Goal: Task Accomplishment & Management: Use online tool/utility

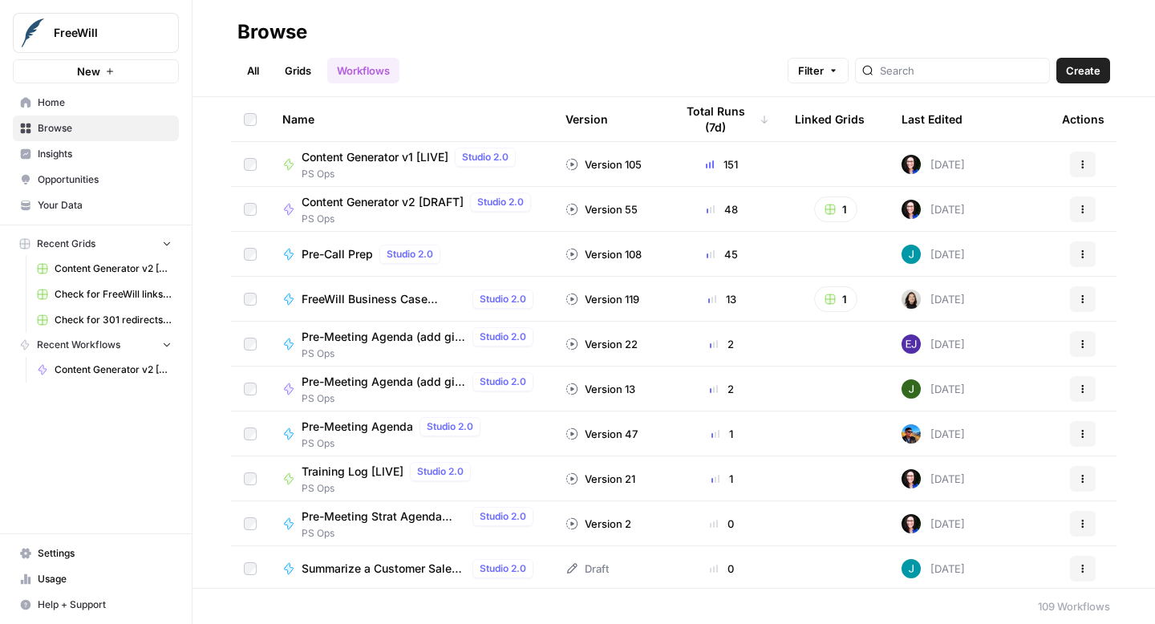
click at [342, 203] on span "Content Generator v2 [DRAFT]" at bounding box center [383, 202] width 162 height 16
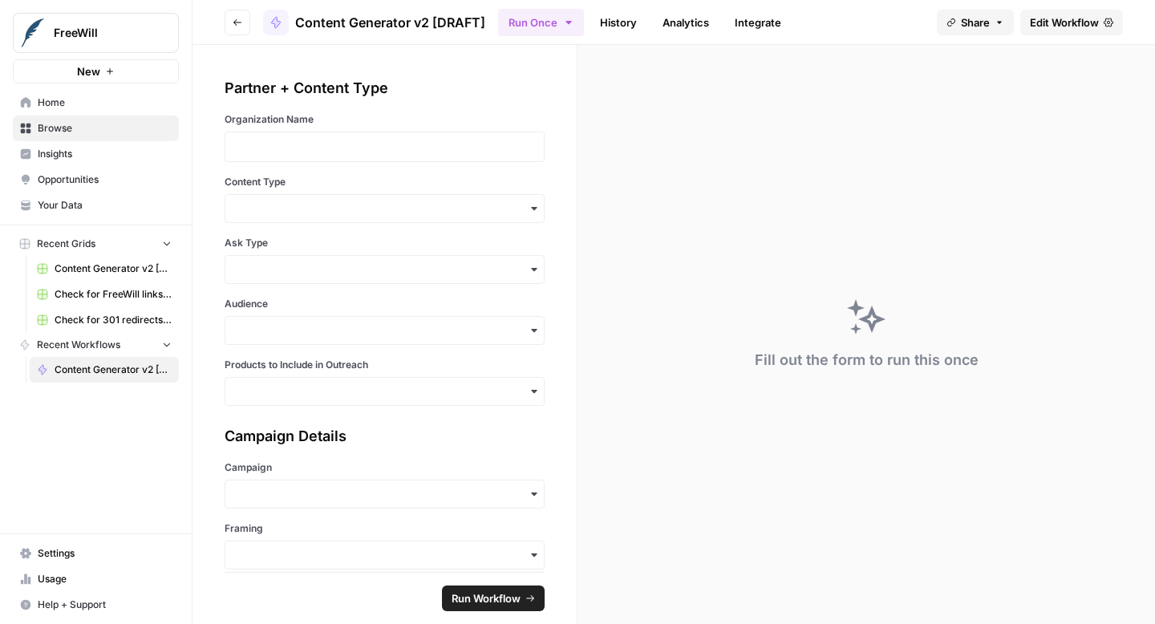
click at [1063, 22] on span "Edit Workflow" at bounding box center [1064, 22] width 69 height 16
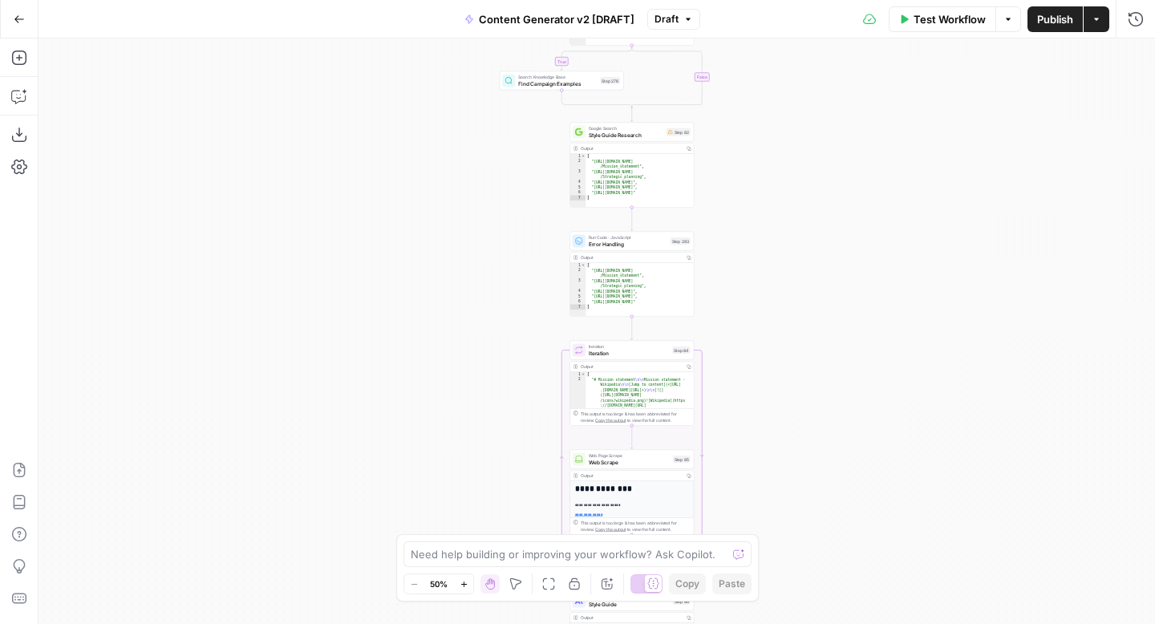
click at [462, 584] on icon "button" at bounding box center [463, 584] width 6 height 6
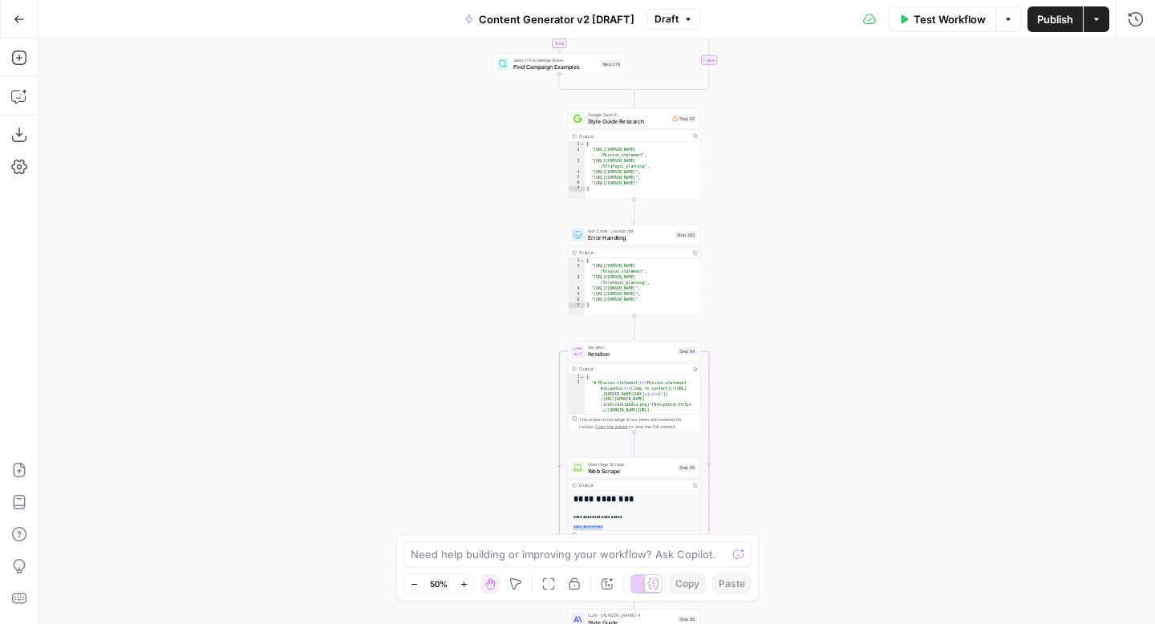
click at [462, 584] on icon "button" at bounding box center [463, 584] width 6 height 6
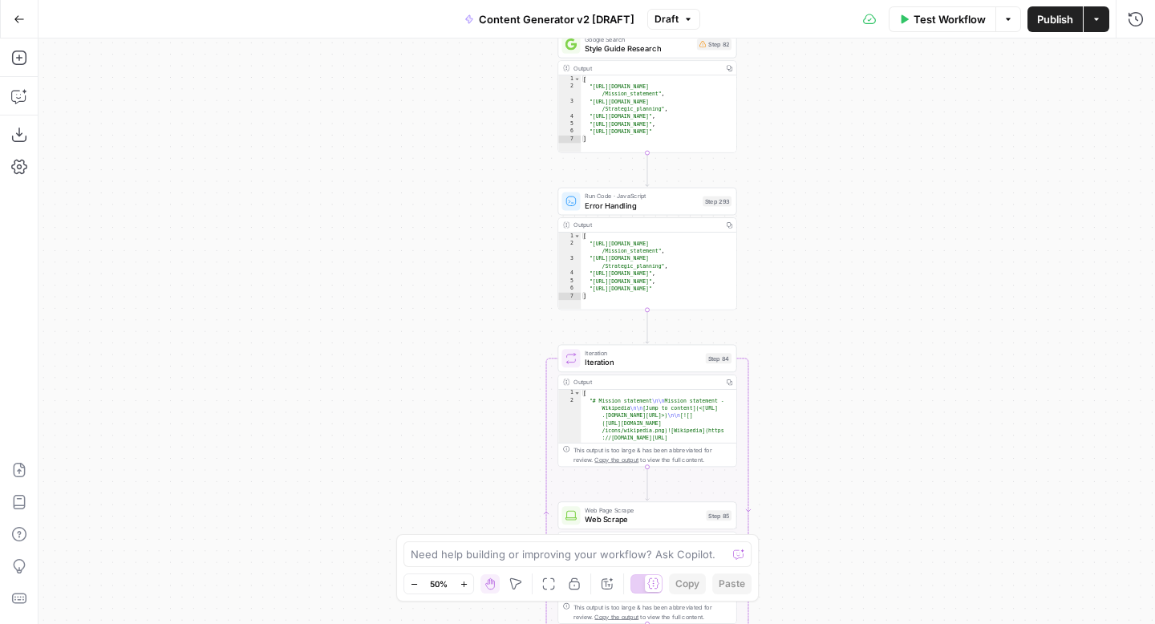
click at [462, 584] on icon "button" at bounding box center [463, 584] width 6 height 6
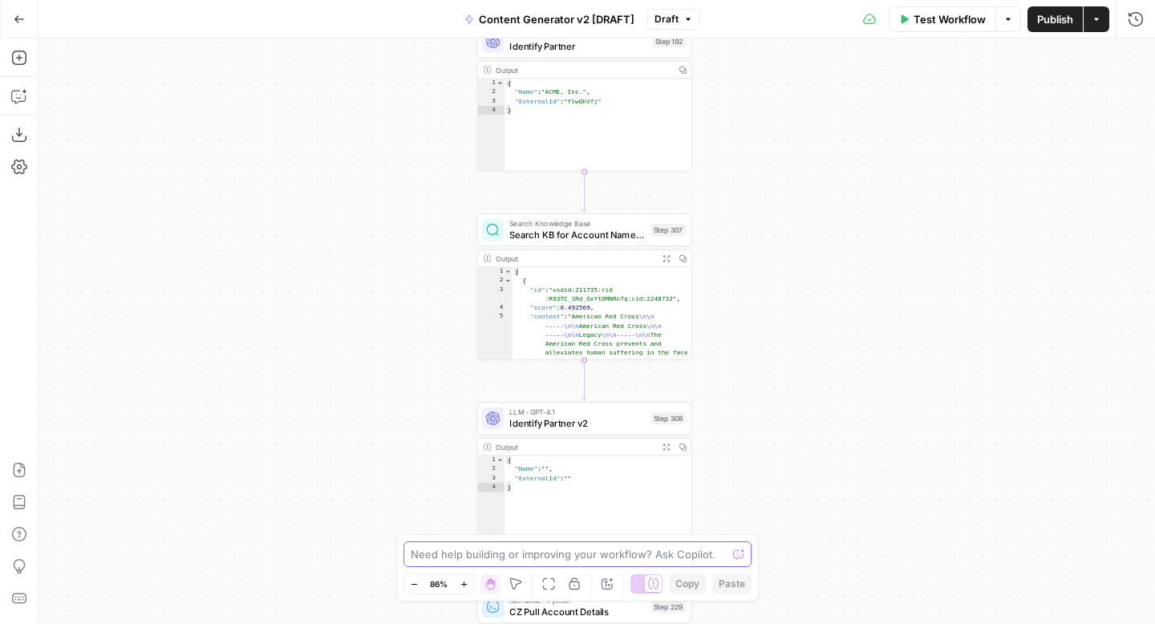
click at [633, 558] on textarea at bounding box center [569, 554] width 316 height 16
click at [593, 231] on span "Search KB for Account Name Matches" at bounding box center [577, 235] width 136 height 14
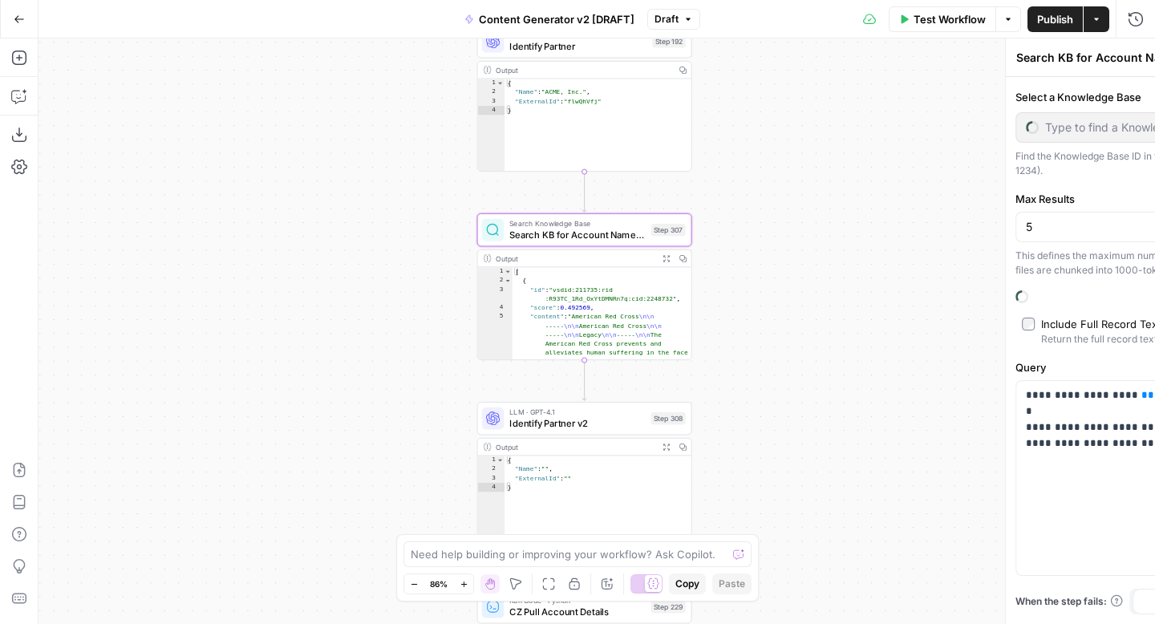
type input "Content Generator"
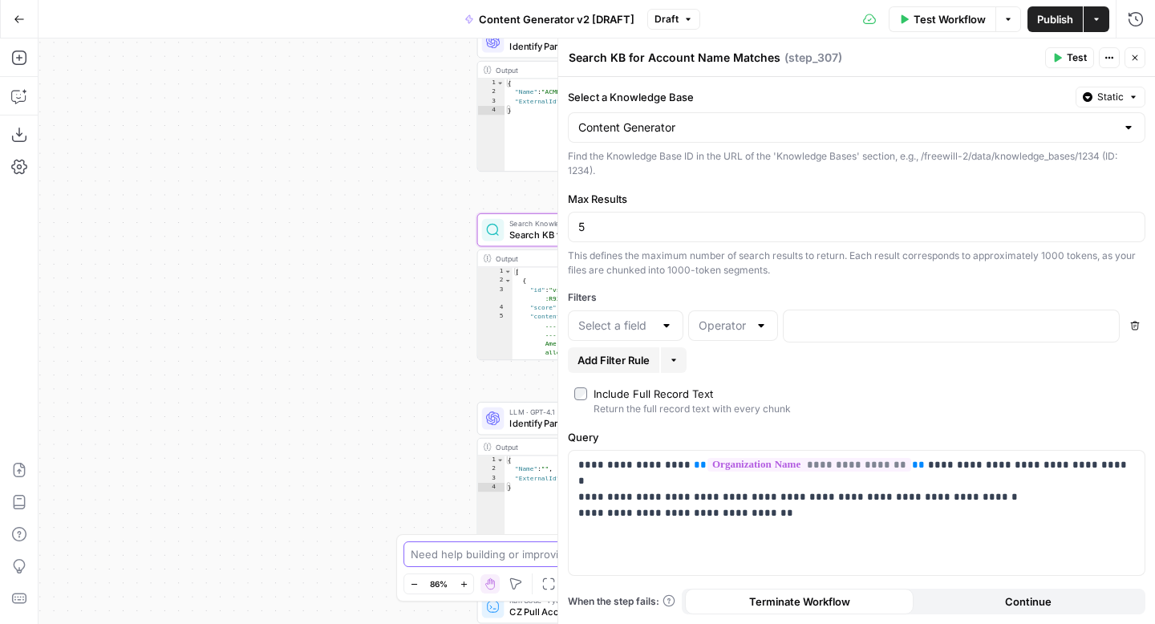
click at [495, 549] on textarea at bounding box center [569, 554] width 316 height 16
paste textarea "__vector_store_document_id"
type textarea "please update step 307 to include a filter for __vector_store_document_id"
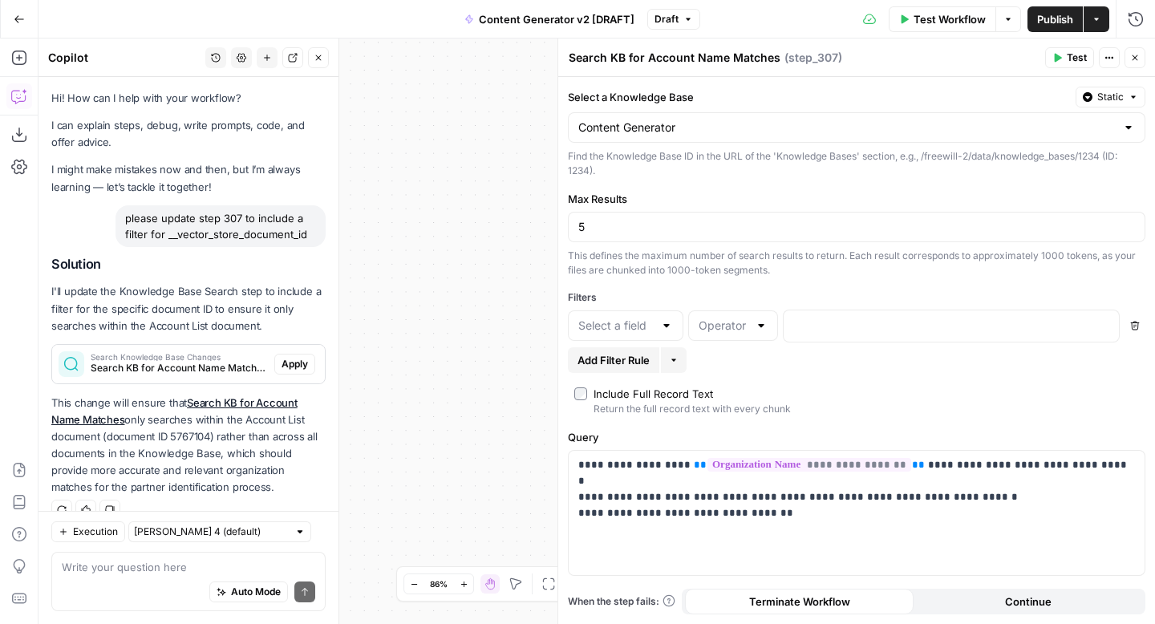
scroll to position [23, 0]
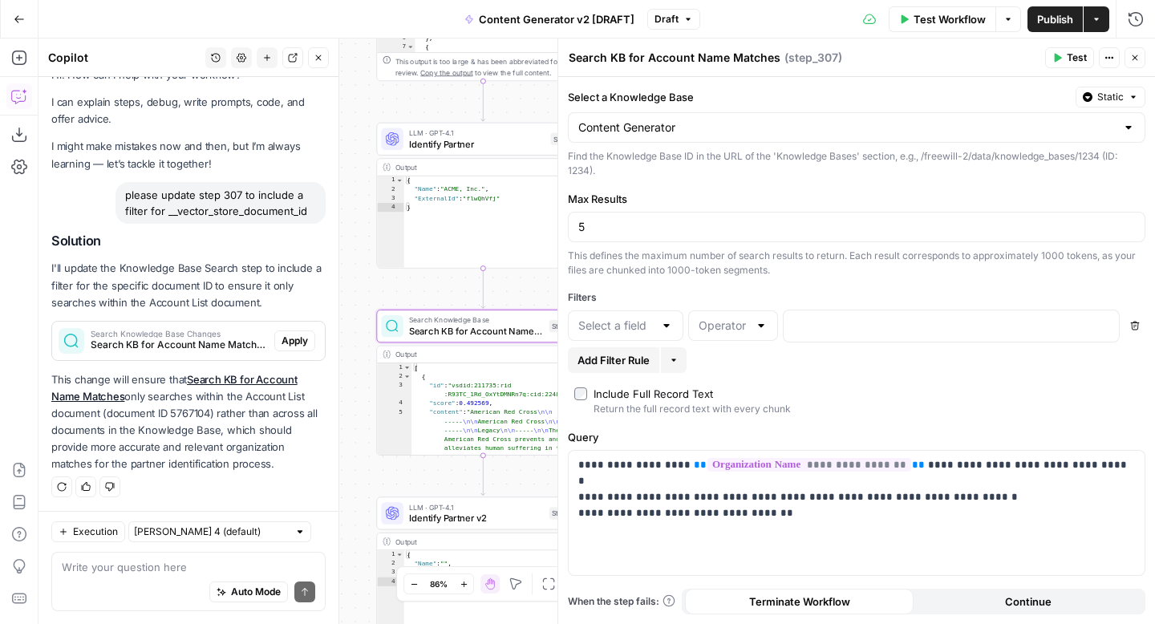
click at [303, 340] on span "Apply" at bounding box center [295, 341] width 26 height 14
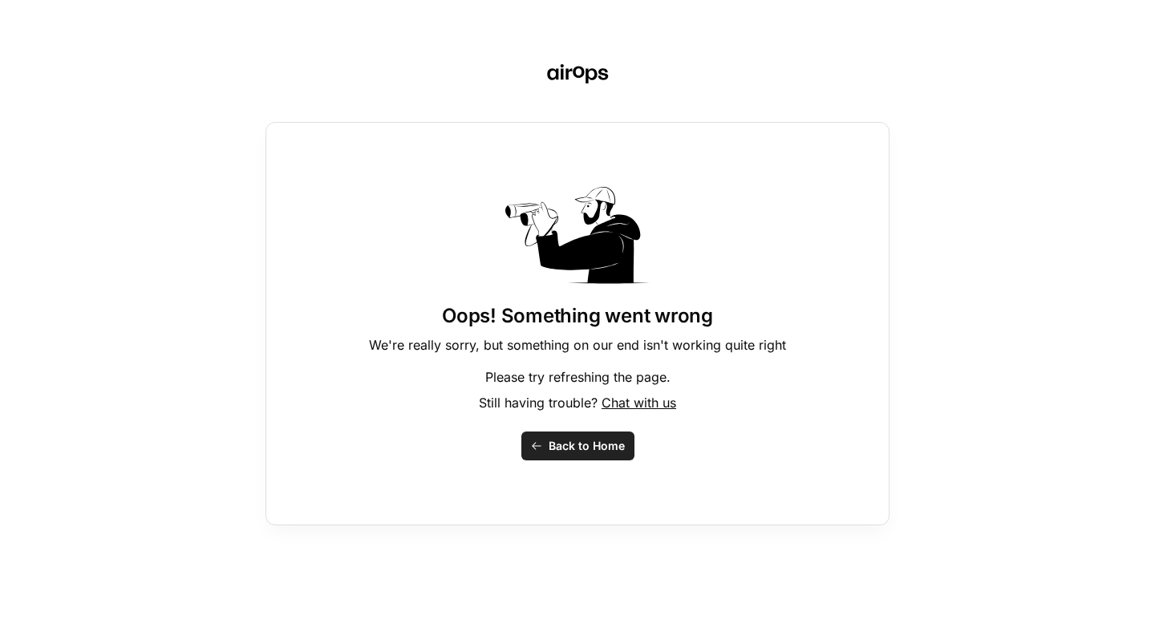
click at [562, 443] on span "Back to Home" at bounding box center [587, 446] width 76 height 16
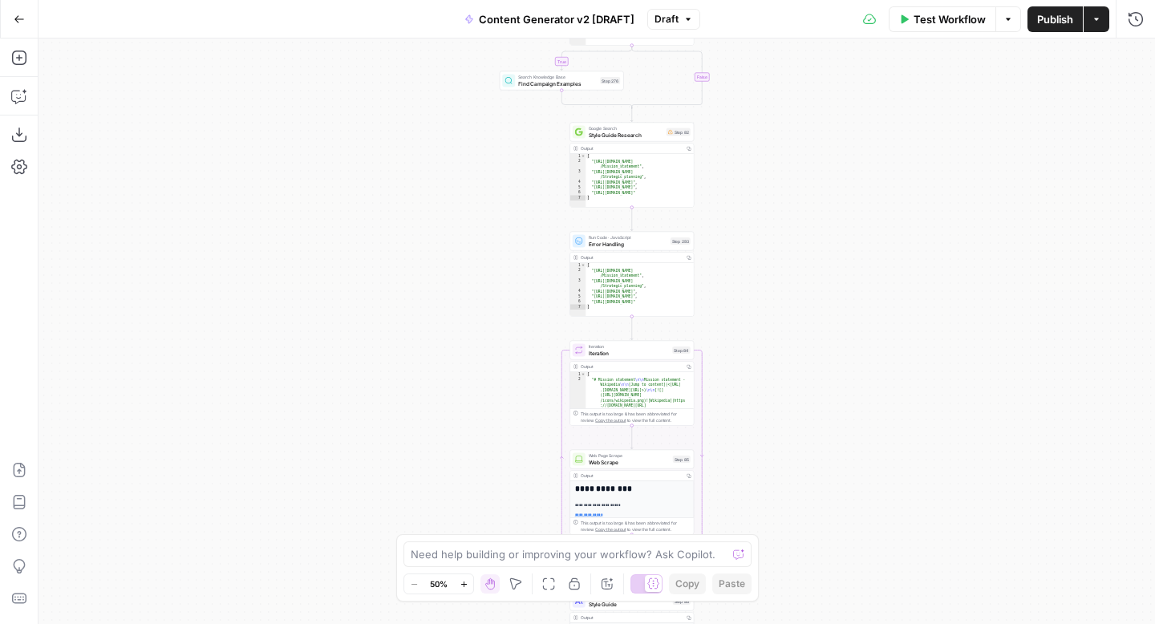
click at [466, 586] on icon "button" at bounding box center [464, 584] width 9 height 9
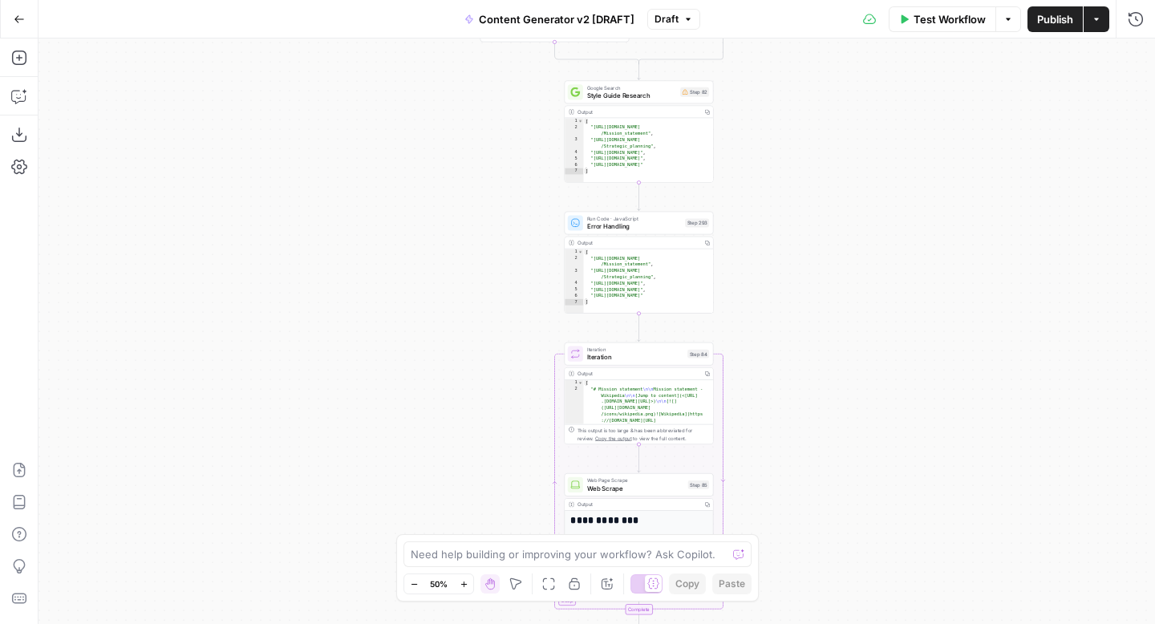
click at [466, 586] on icon "button" at bounding box center [464, 584] width 9 height 9
